Goal: Task Accomplishment & Management: Manage account settings

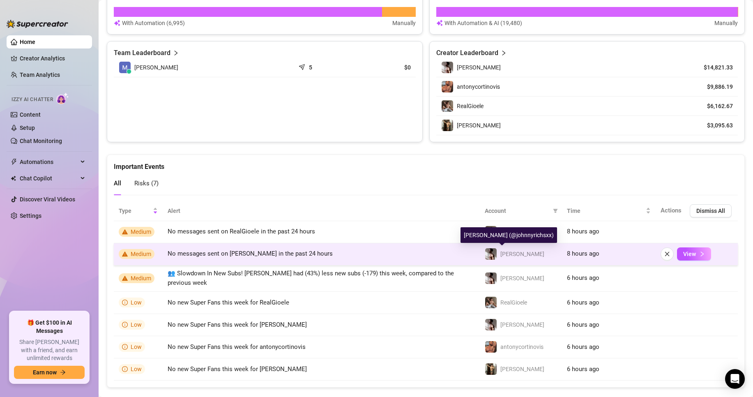
scroll to position [522, 0]
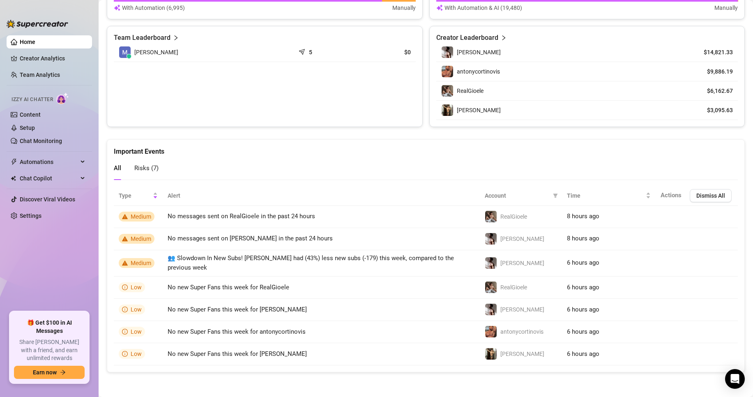
click at [170, 196] on th "Alert" at bounding box center [321, 196] width 317 height 20
click at [145, 163] on div "Risks ( 7 )" at bounding box center [146, 167] width 24 height 23
click at [40, 55] on link "Creator Analytics" at bounding box center [53, 58] width 66 height 13
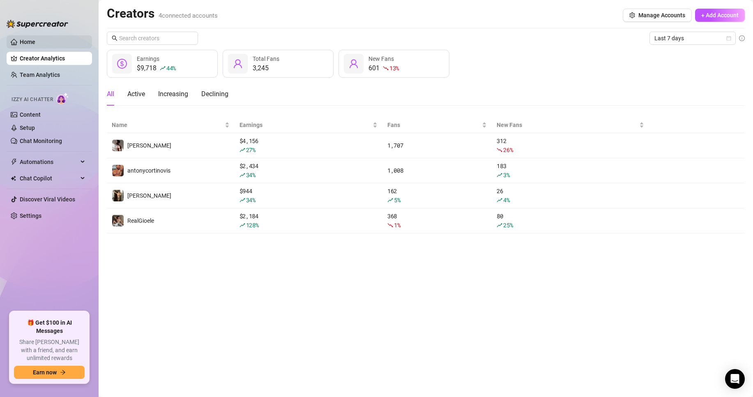
click at [35, 45] on link "Home" at bounding box center [28, 42] width 16 height 7
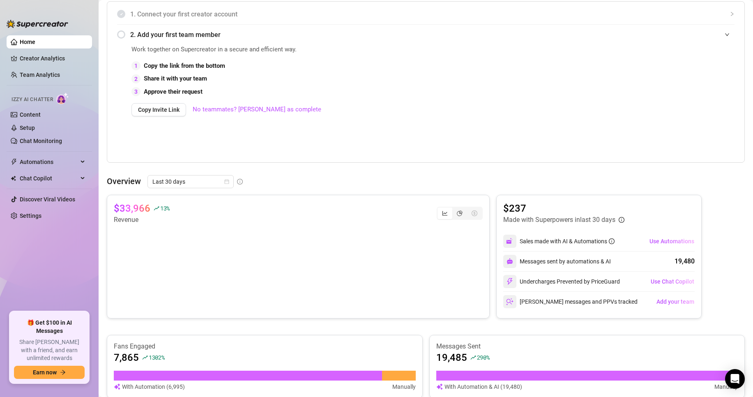
scroll to position [205, 0]
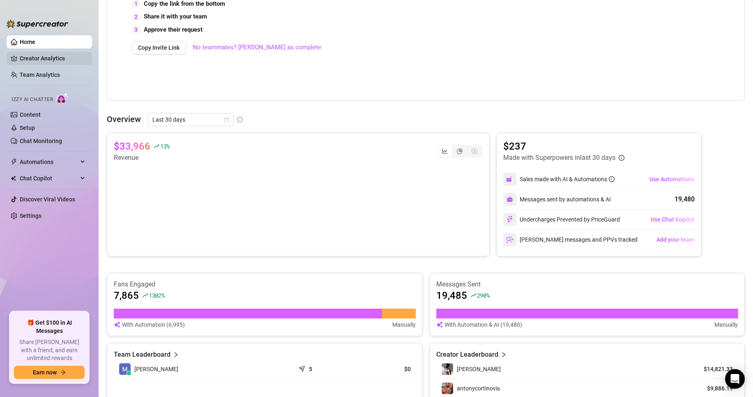
click at [46, 59] on link "Creator Analytics" at bounding box center [53, 58] width 66 height 13
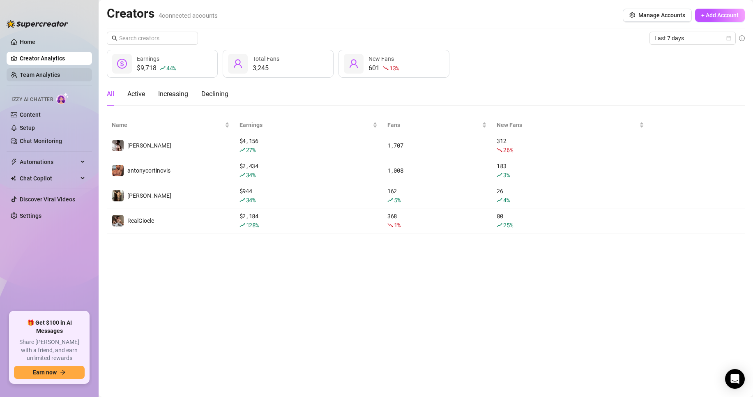
click at [34, 75] on link "Team Analytics" at bounding box center [40, 74] width 40 height 7
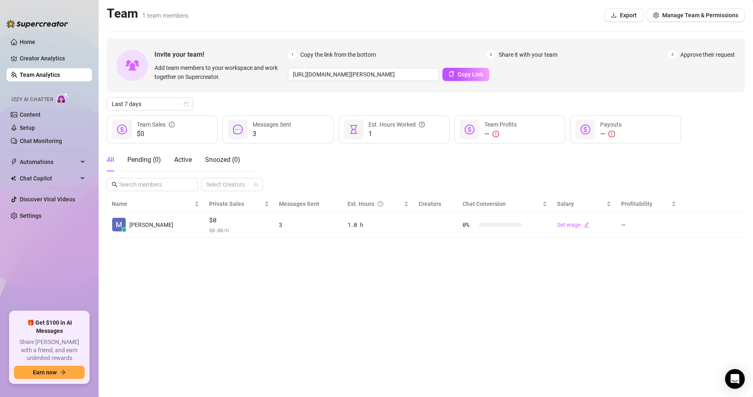
click at [43, 99] on span "Izzy AI Chatter" at bounding box center [31, 100] width 41 height 8
click at [32, 114] on link "Content" at bounding box center [30, 114] width 21 height 7
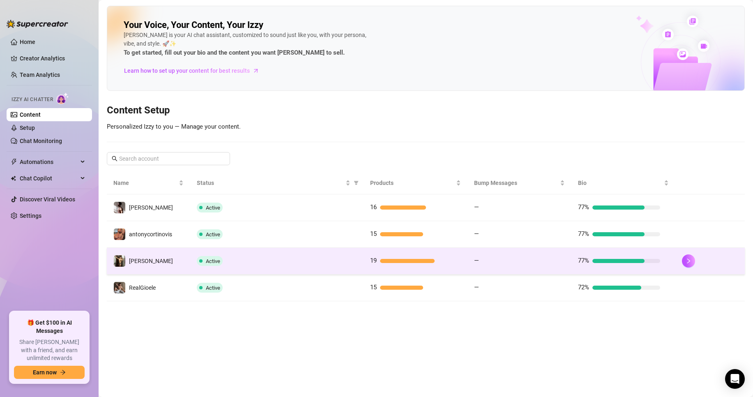
click at [486, 263] on div "—" at bounding box center [515, 261] width 82 height 10
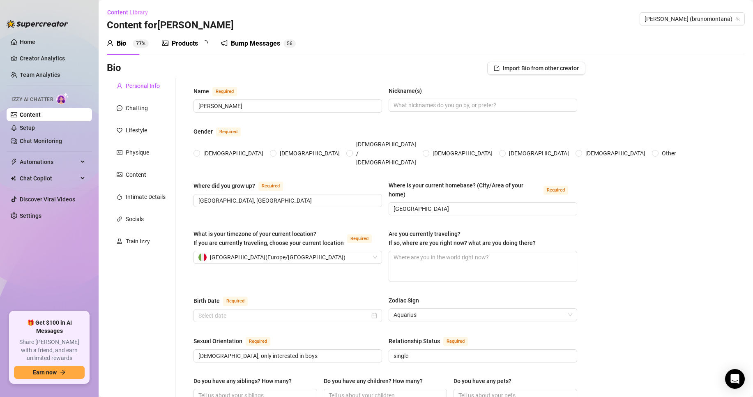
radio input "true"
type input "[DATE]"
click at [257, 46] on div "Bump Messages" at bounding box center [261, 44] width 49 height 10
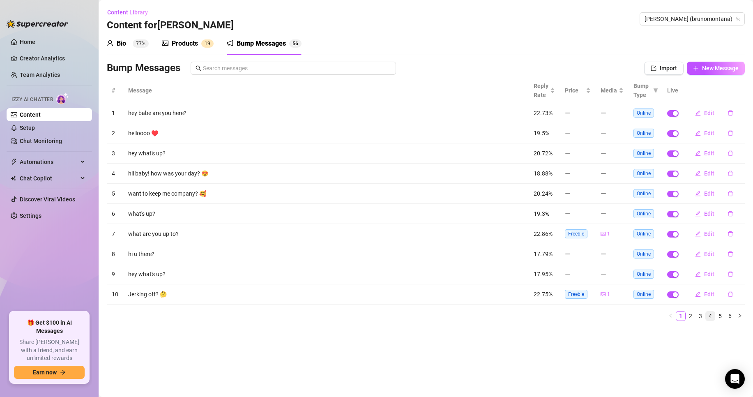
click at [706, 316] on li "4" at bounding box center [710, 316] width 10 height 10
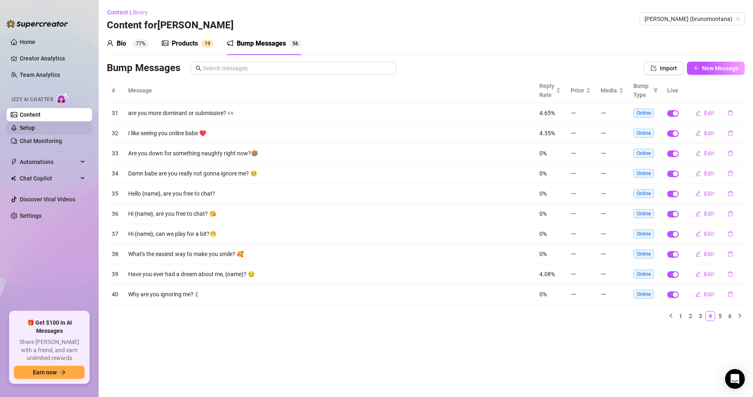
click at [35, 126] on link "Setup" at bounding box center [27, 127] width 15 height 7
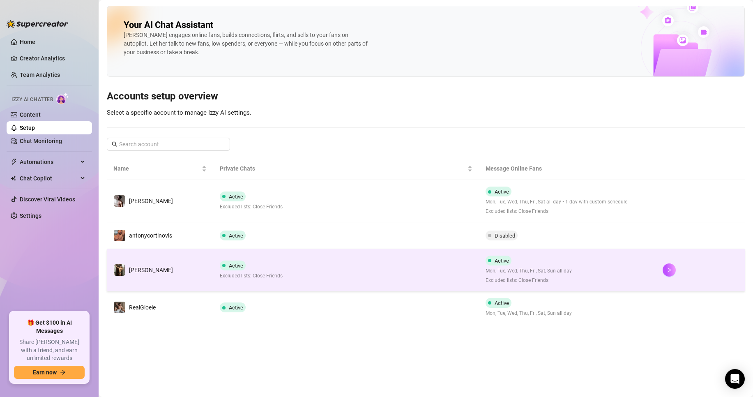
click at [248, 264] on div "Active Excluded lists: Close Friends" at bounding box center [251, 269] width 63 height 19
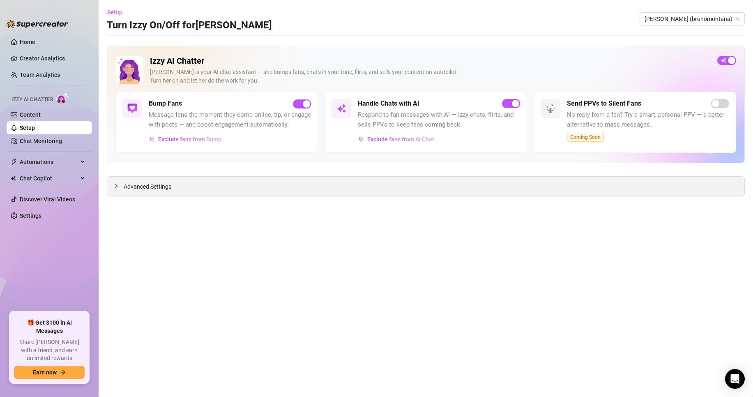
click at [159, 188] on span "Advanced Settings" at bounding box center [148, 186] width 48 height 9
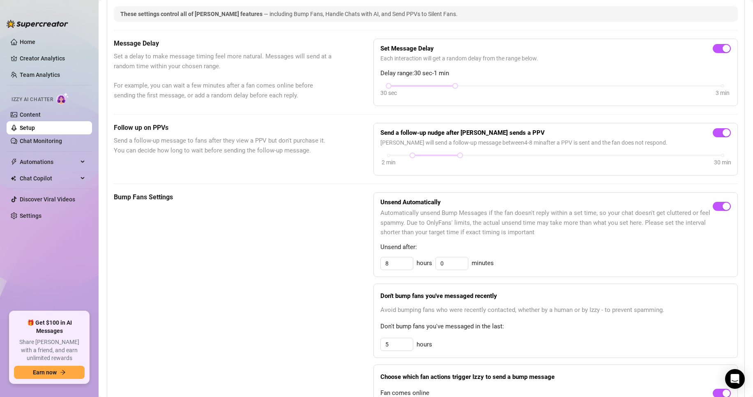
scroll to position [205, 0]
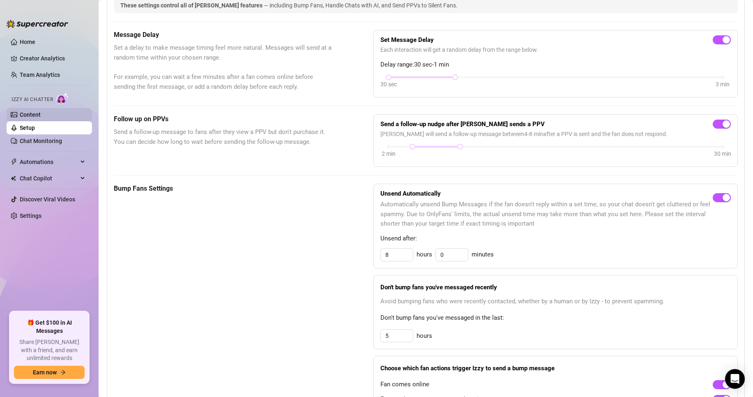
click at [41, 112] on link "Content" at bounding box center [30, 114] width 21 height 7
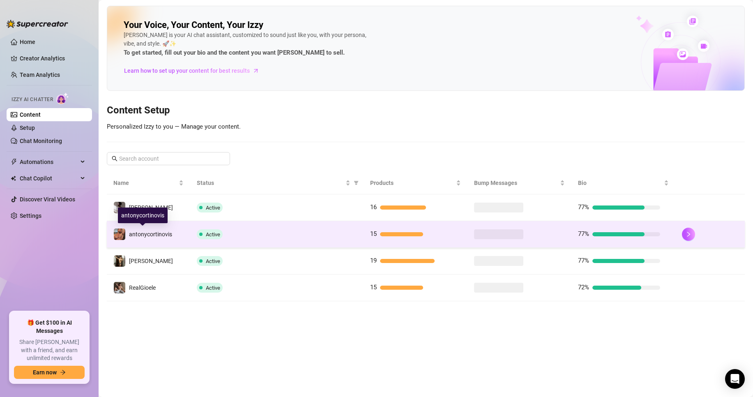
click at [149, 232] on span "antonycortinovis" at bounding box center [150, 234] width 43 height 7
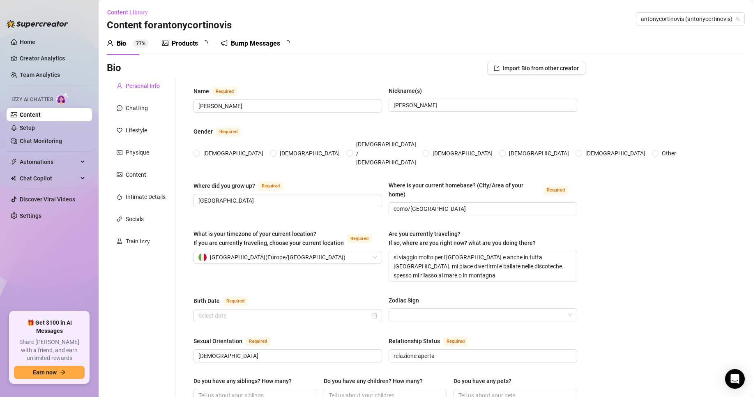
radio input "true"
type input "[DATE]"
click at [249, 41] on div "Bump Messages" at bounding box center [261, 44] width 49 height 10
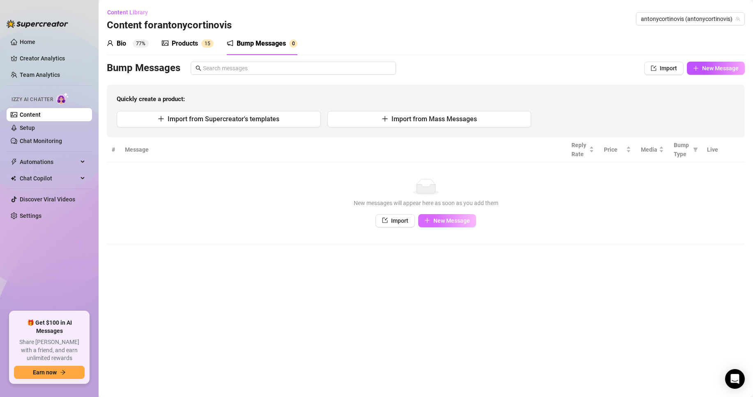
click at [432, 222] on button "New Message" at bounding box center [447, 220] width 58 height 13
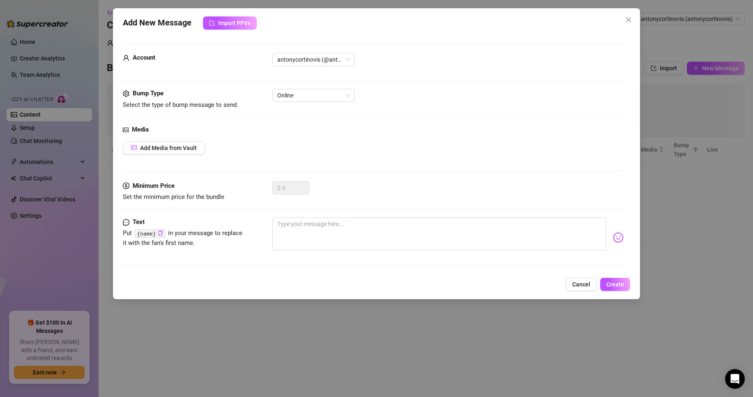
click at [573, 289] on button "Cancel" at bounding box center [580, 284] width 31 height 13
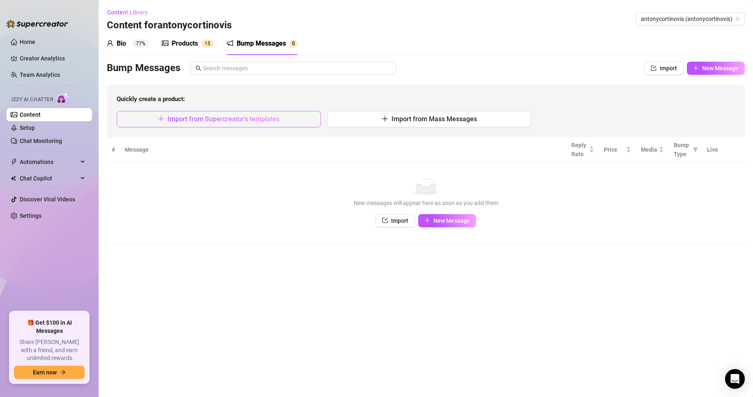
click at [265, 127] on button "Import from Supercreator's templates" at bounding box center [219, 119] width 204 height 16
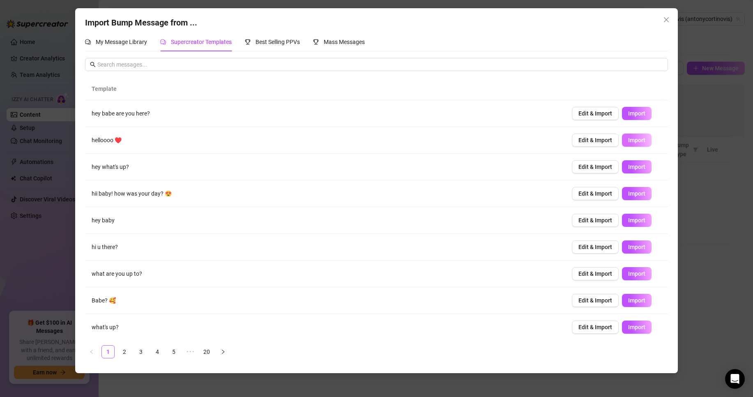
click at [629, 138] on span "Import" at bounding box center [636, 140] width 17 height 7
type textarea "helloooo ♥️"
click at [671, 18] on span "Close" at bounding box center [665, 19] width 13 height 7
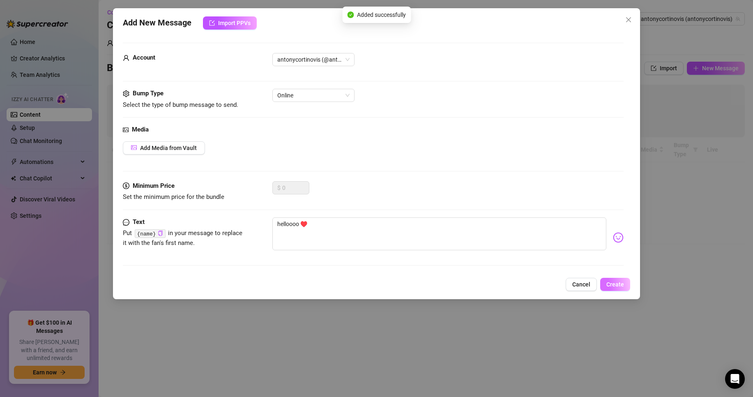
click at [611, 281] on span "Create" at bounding box center [615, 284] width 18 height 7
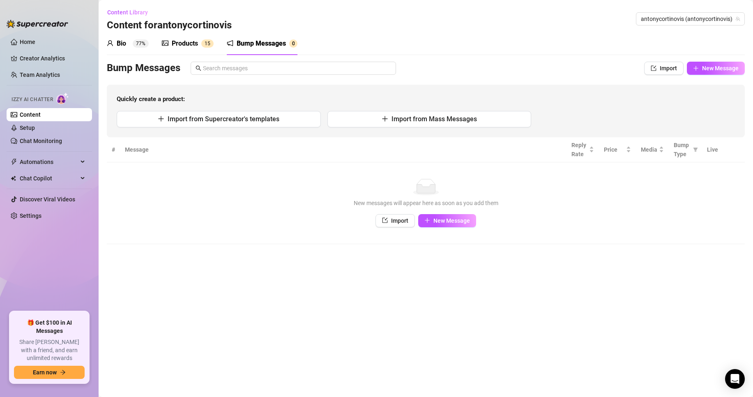
click at [212, 40] on sup "1 5" at bounding box center [207, 43] width 12 height 8
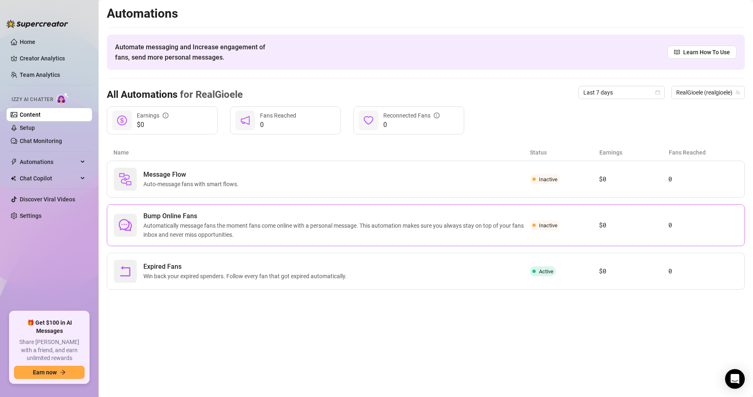
click at [201, 221] on span "Automatically message fans the moment fans come online with a personal message.…" at bounding box center [336, 230] width 386 height 18
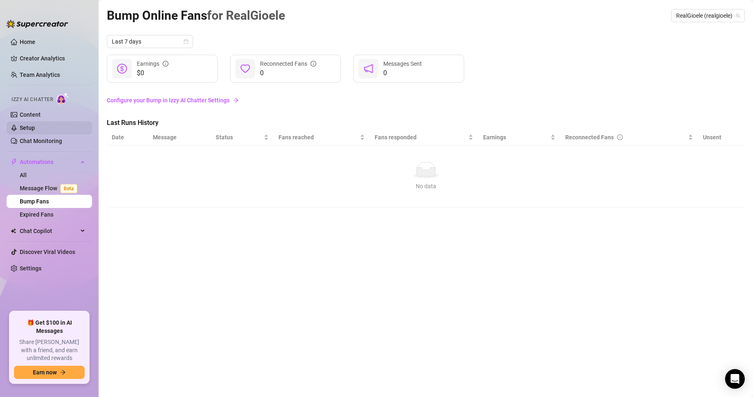
click at [35, 124] on link "Setup" at bounding box center [27, 127] width 15 height 7
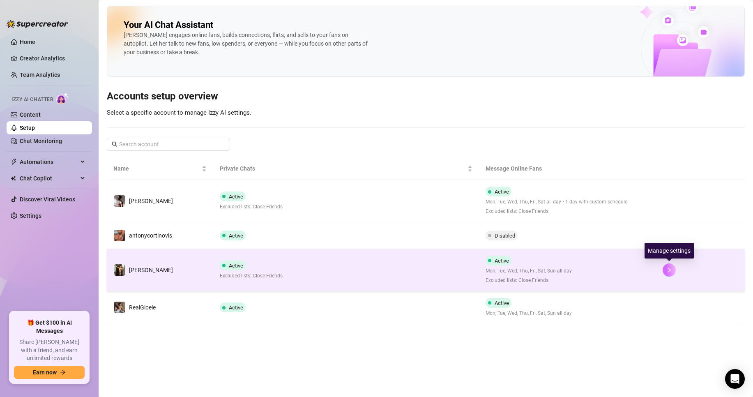
click at [663, 271] on button "button" at bounding box center [668, 269] width 13 height 13
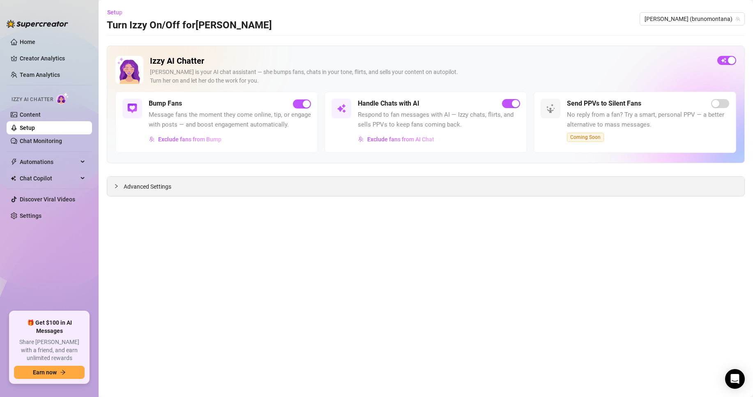
click at [158, 183] on span "Advanced Settings" at bounding box center [148, 186] width 48 height 9
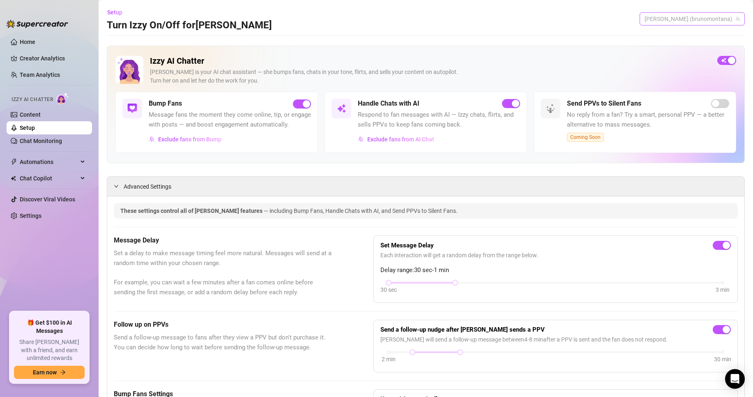
click at [681, 18] on span "[PERSON_NAME] (brunomontana)" at bounding box center [691, 19] width 95 height 12
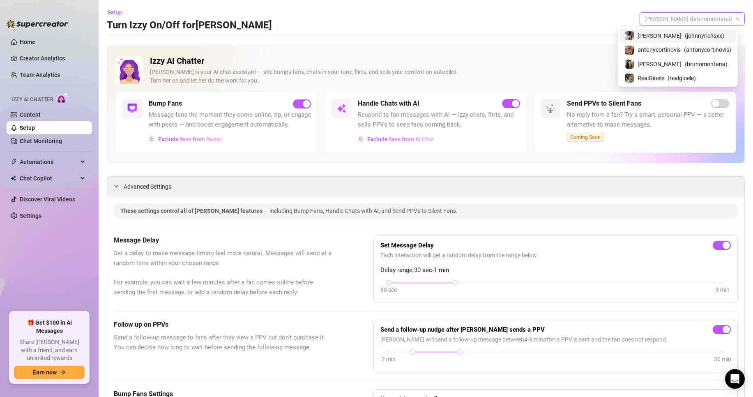
click at [657, 36] on span "[PERSON_NAME]" at bounding box center [659, 35] width 44 height 9
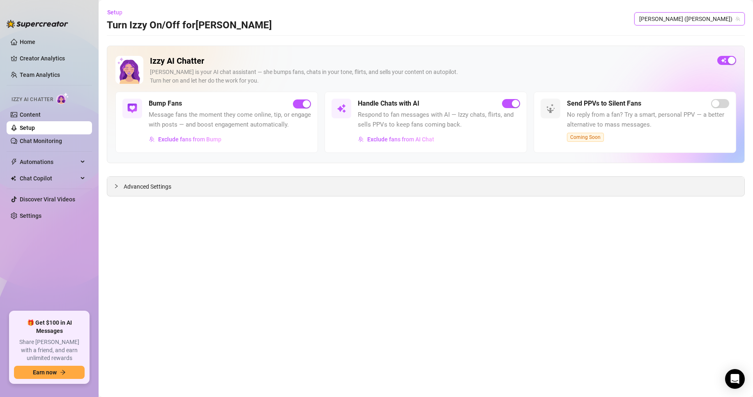
click at [148, 183] on span "Advanced Settings" at bounding box center [148, 186] width 48 height 9
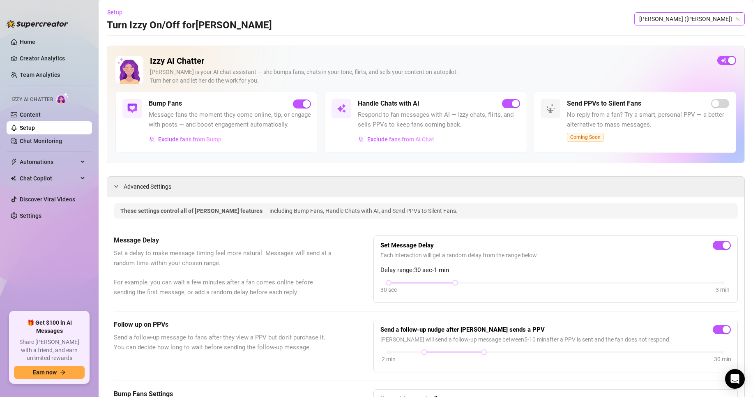
click at [687, 21] on span "[PERSON_NAME] ([PERSON_NAME])" at bounding box center [689, 19] width 101 height 12
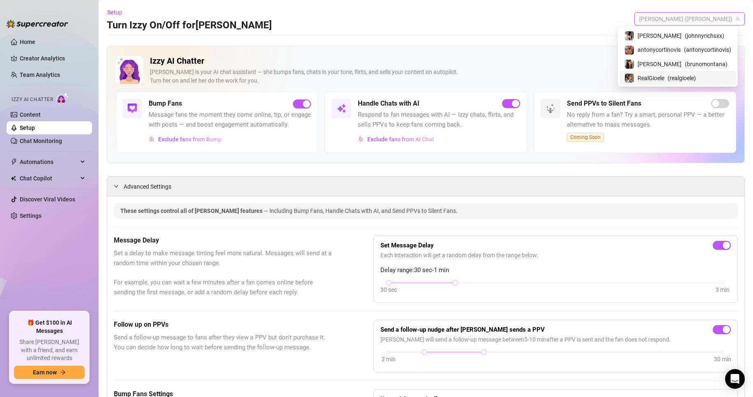
click at [660, 76] on span "RealGioele" at bounding box center [650, 78] width 27 height 9
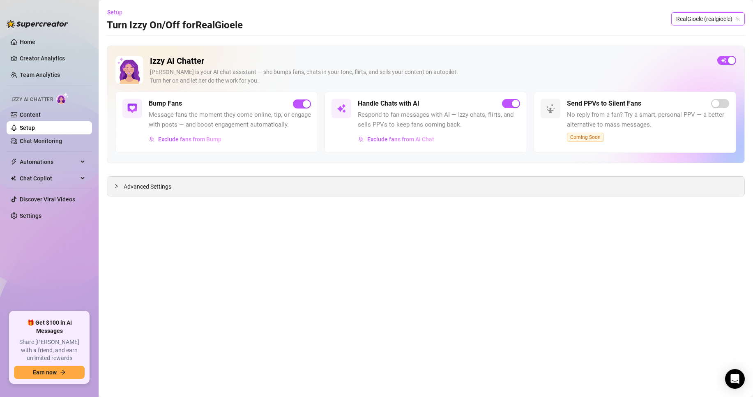
click at [152, 187] on span "Advanced Settings" at bounding box center [148, 186] width 48 height 9
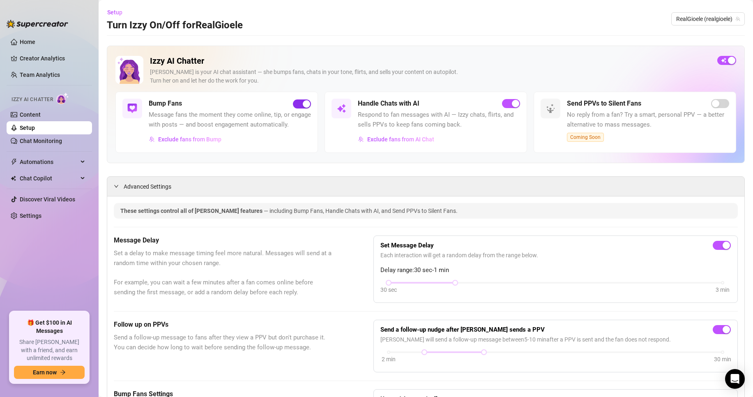
click at [300, 105] on span "button" at bounding box center [302, 103] width 18 height 9
click at [728, 60] on div "button" at bounding box center [731, 60] width 7 height 7
click at [718, 58] on div "button" at bounding box center [721, 60] width 7 height 7
